Goal: Browse casually

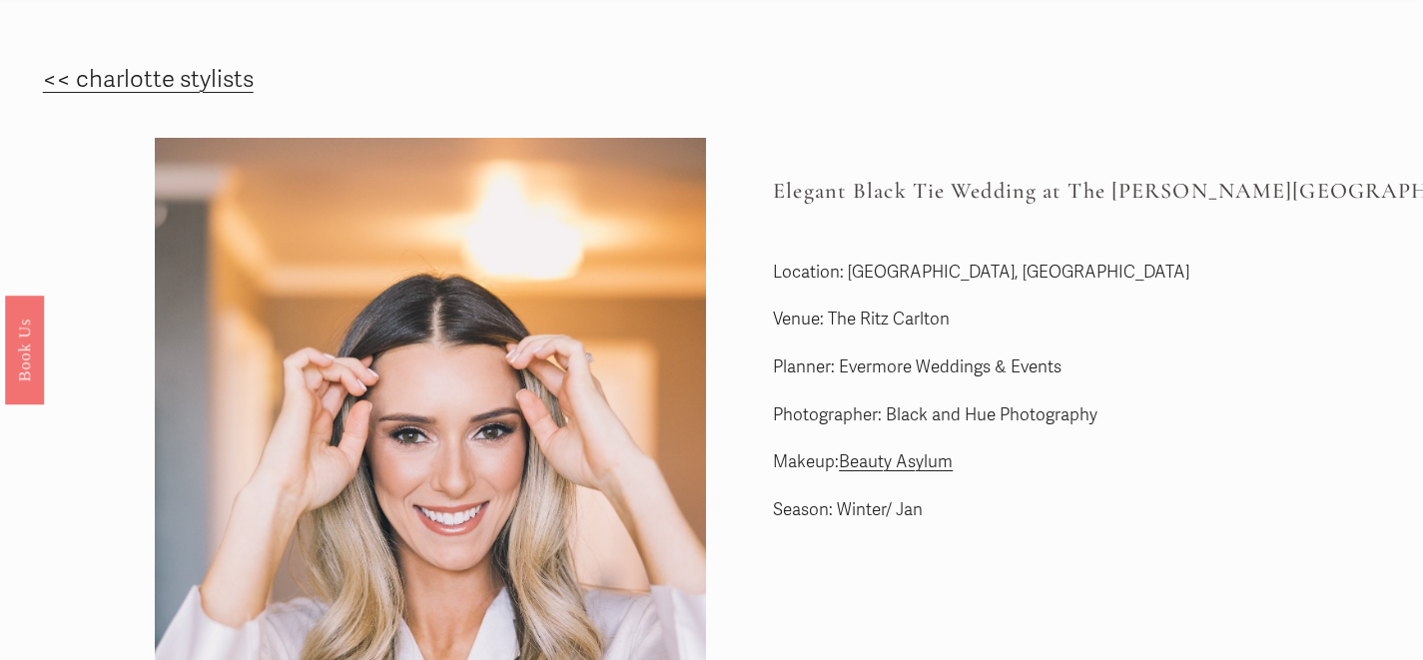
scroll to position [22, 0]
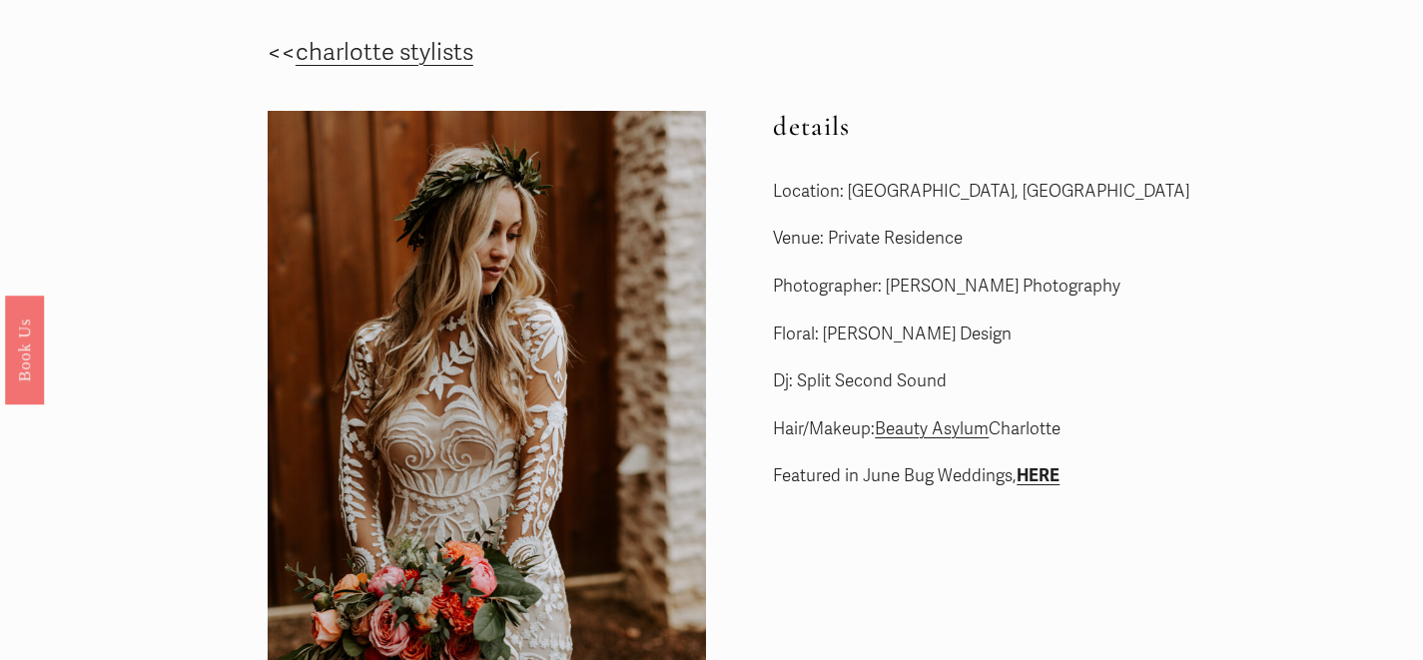
scroll to position [18, 0]
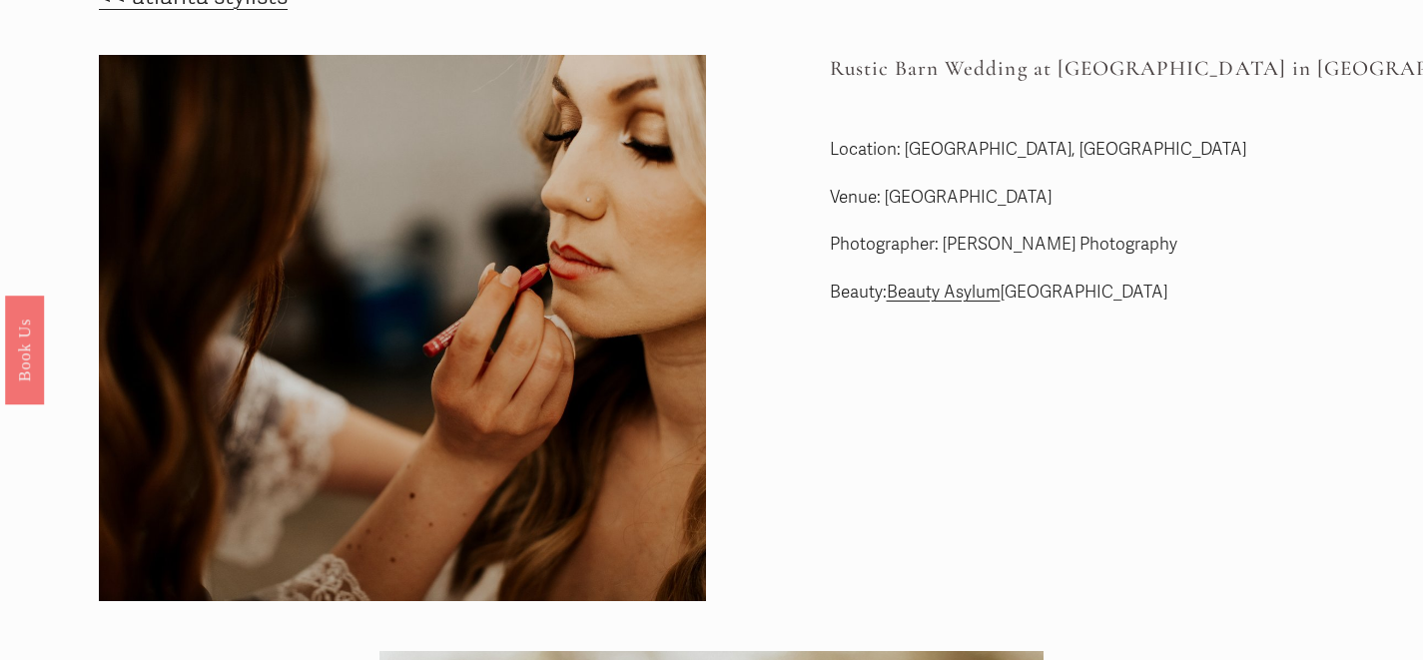
scroll to position [70, 0]
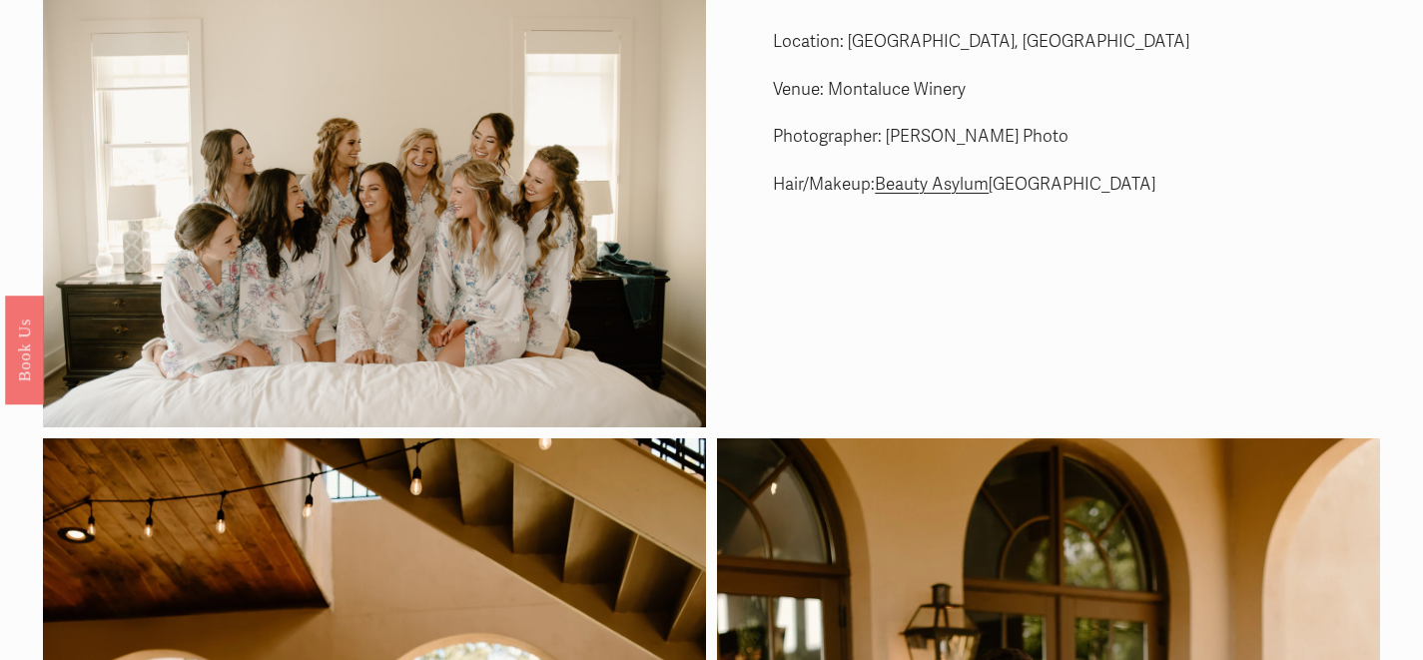
scroll to position [27, 0]
